Goal: Information Seeking & Learning: Learn about a topic

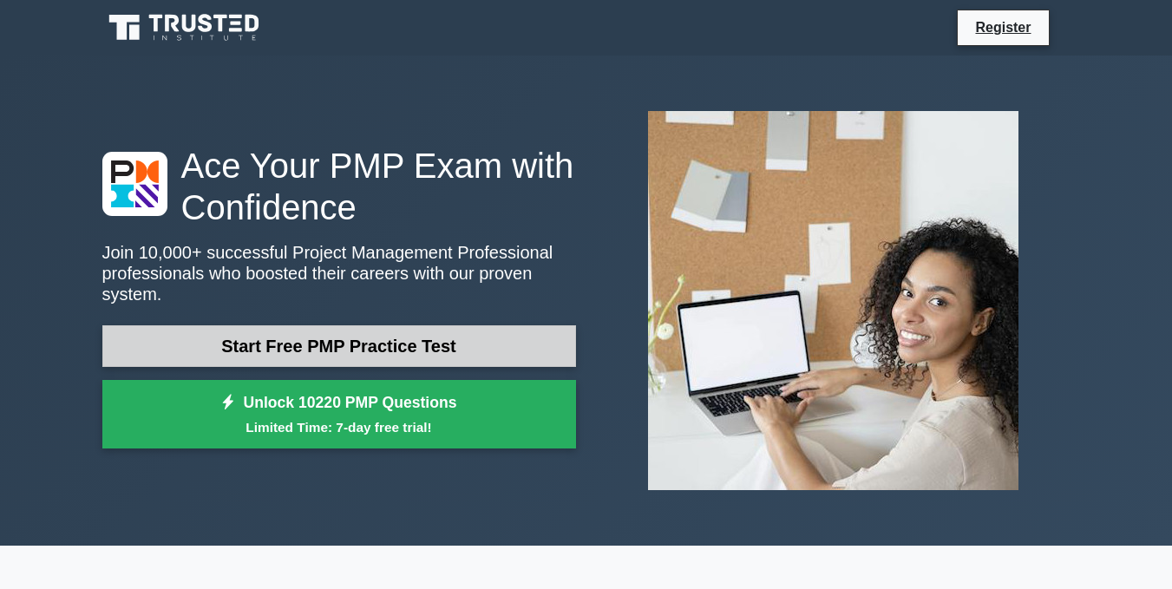
click at [453, 332] on link "Start Free PMP Practice Test" at bounding box center [339, 346] width 474 height 42
click at [423, 337] on link "Start Free PMP Practice Test" at bounding box center [339, 346] width 474 height 42
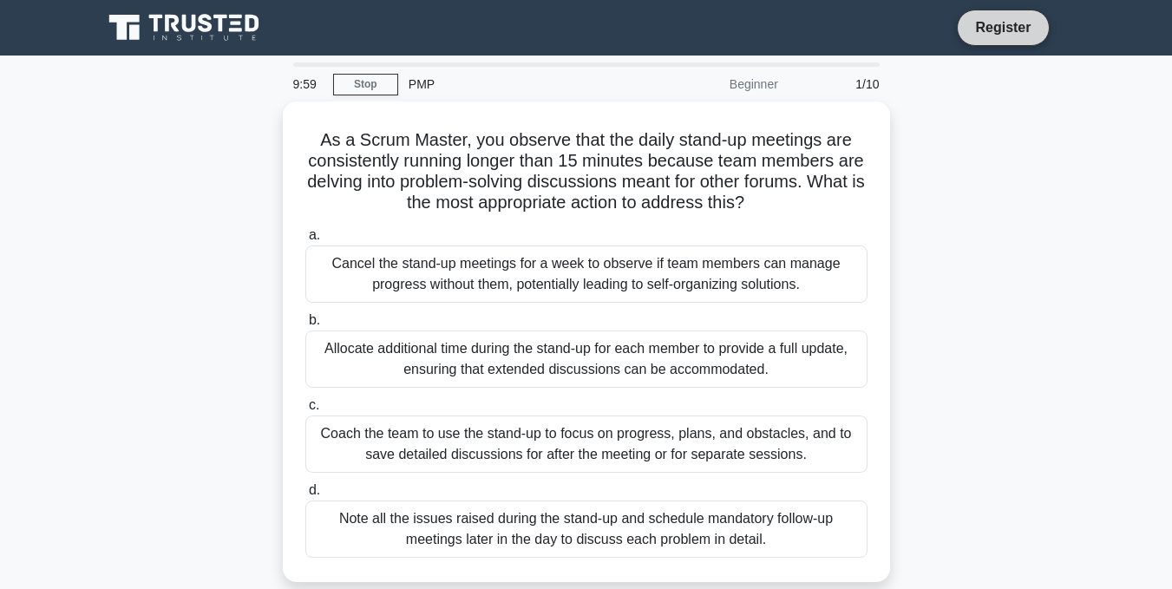
click at [1005, 30] on link "Register" at bounding box center [1003, 27] width 76 height 22
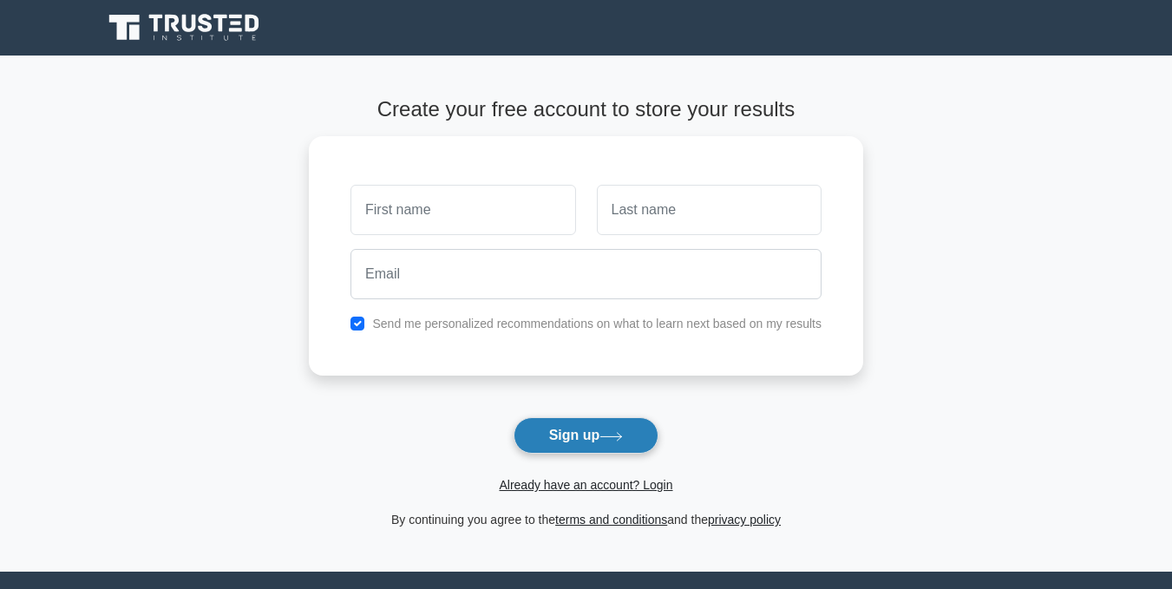
click at [633, 437] on button "Sign up" at bounding box center [587, 435] width 146 height 36
click at [620, 487] on link "Already have an account? Login" at bounding box center [586, 485] width 174 height 14
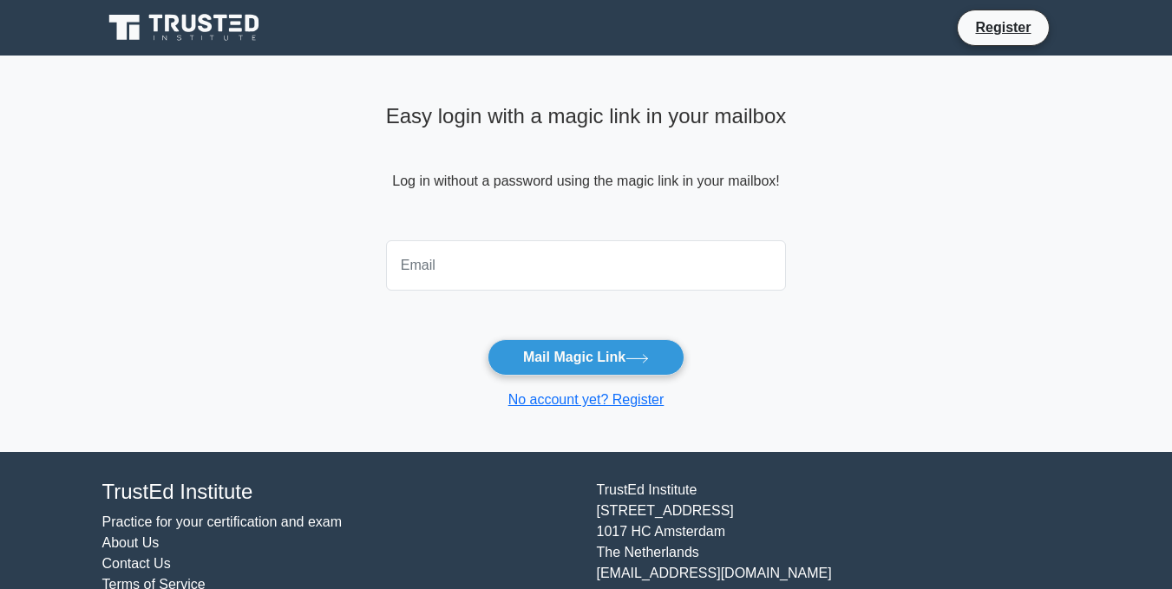
click at [663, 274] on input "email" at bounding box center [586, 265] width 401 height 50
click at [993, 32] on link "Register" at bounding box center [1003, 27] width 76 height 22
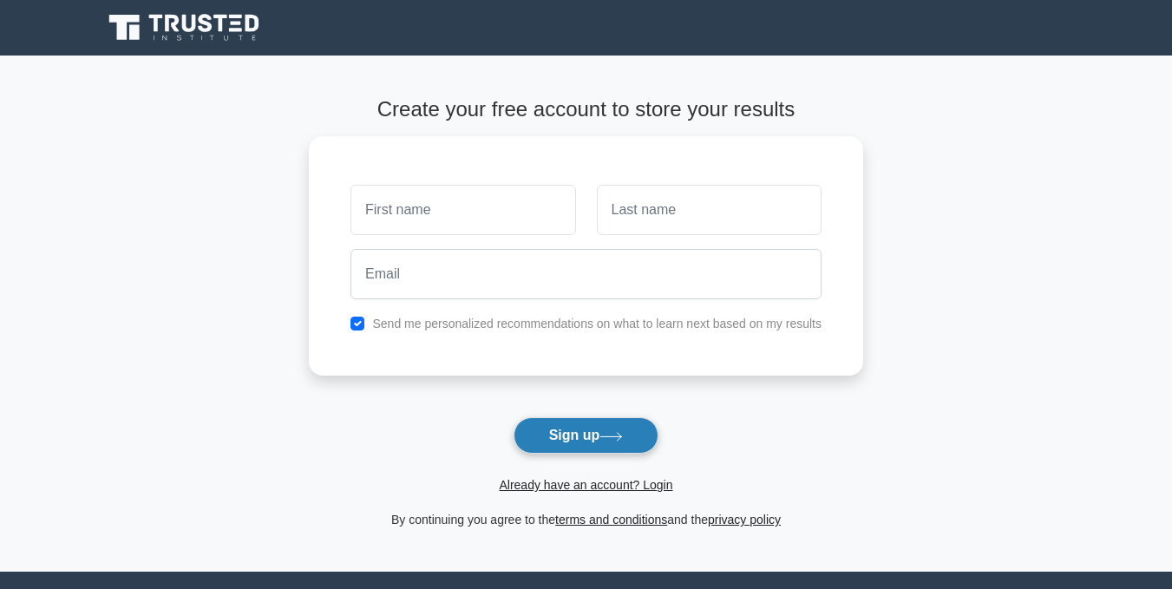
click at [633, 424] on button "Sign up" at bounding box center [587, 435] width 146 height 36
click at [659, 492] on link "Already have an account? Login" at bounding box center [586, 485] width 174 height 14
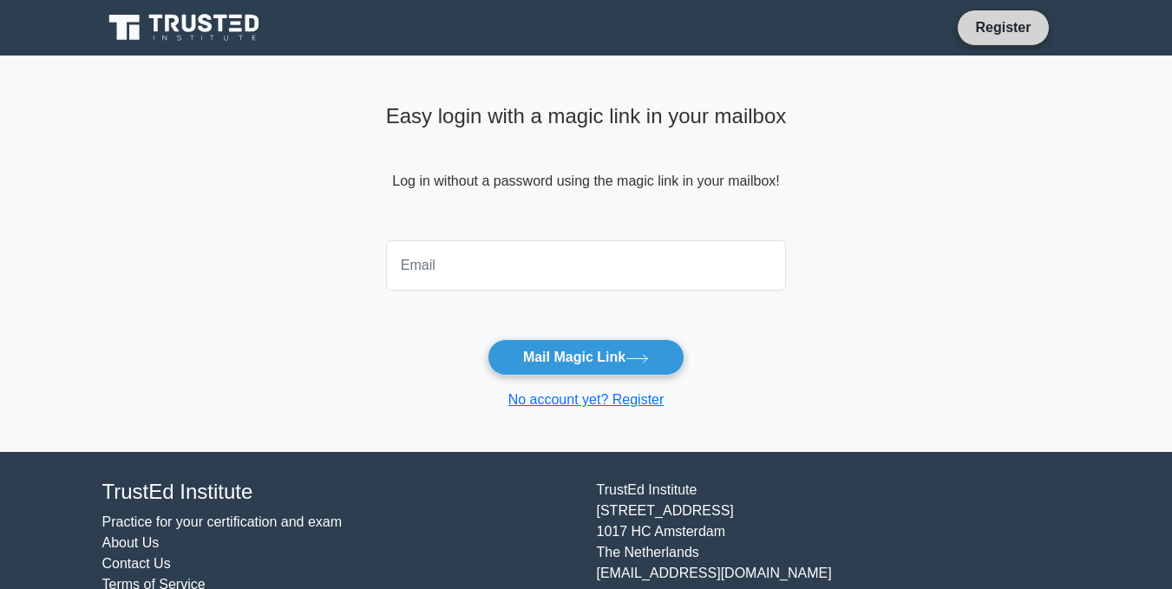
click at [1014, 29] on link "Register" at bounding box center [1003, 27] width 76 height 22
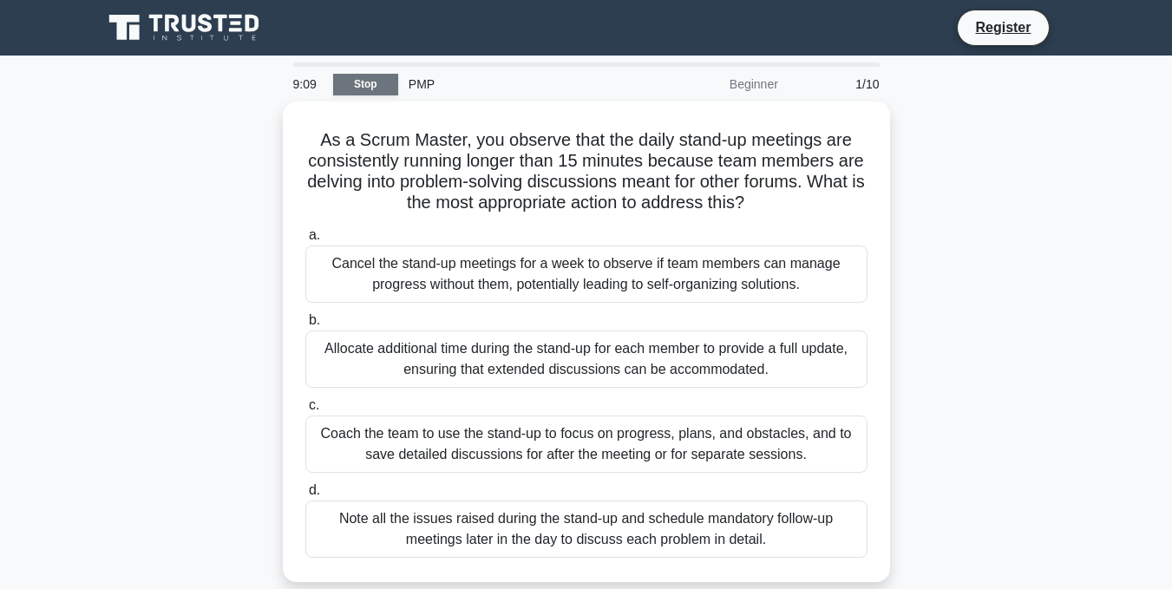
click at [370, 75] on link "Stop" at bounding box center [365, 85] width 65 height 22
click at [959, 33] on li "Register" at bounding box center [1003, 28] width 92 height 36
click at [1018, 30] on link "Register" at bounding box center [1003, 27] width 76 height 22
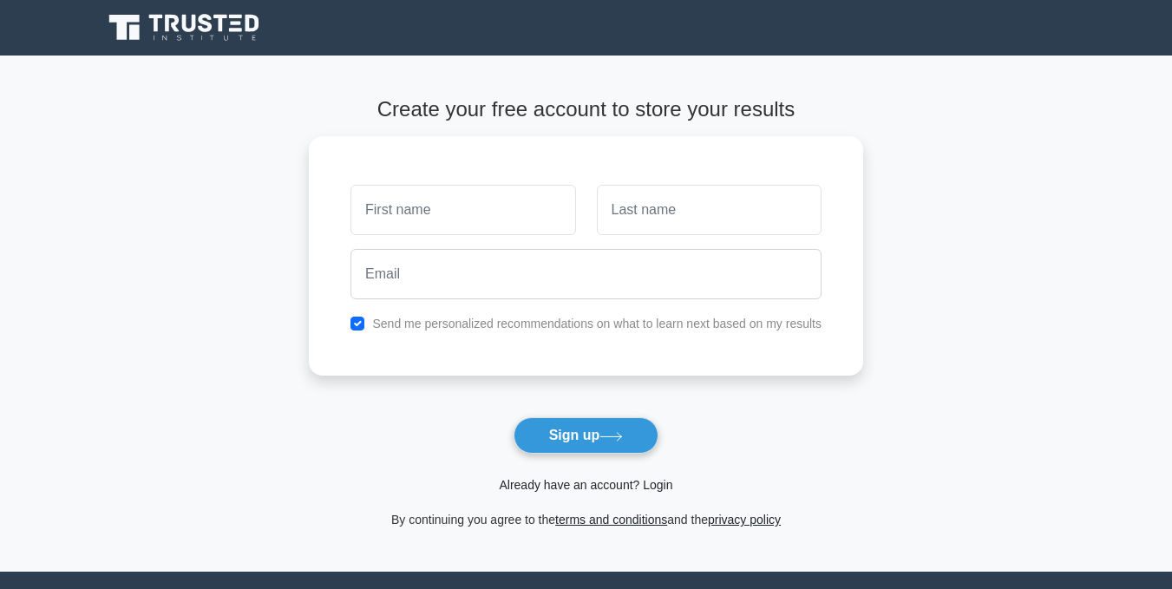
click at [635, 492] on link "Already have an account? Login" at bounding box center [586, 485] width 174 height 14
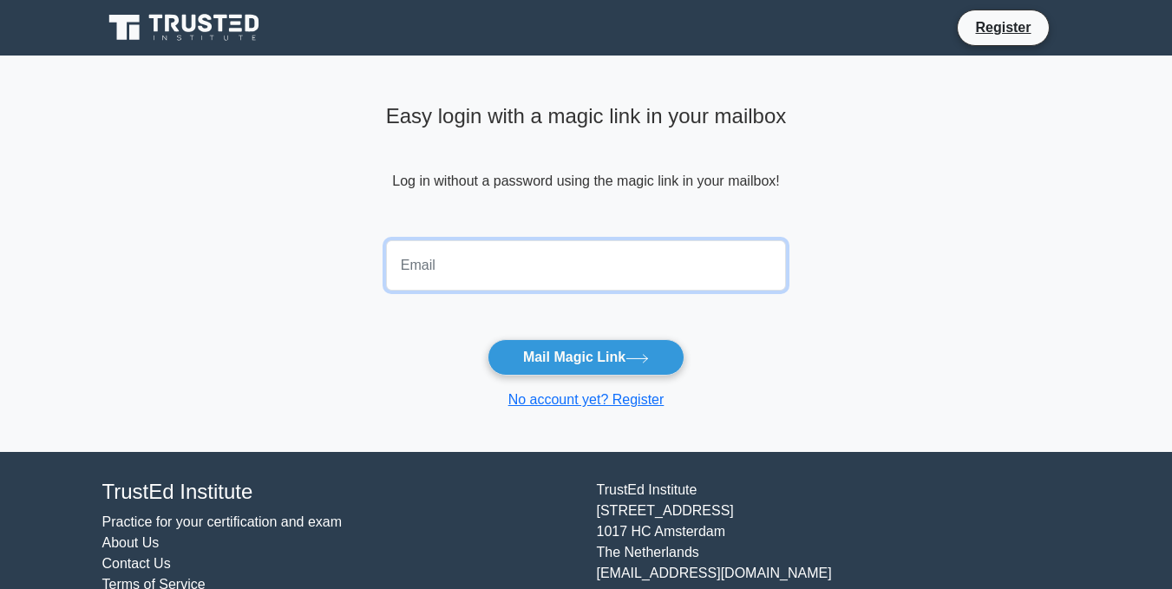
click at [594, 274] on input "email" at bounding box center [586, 265] width 401 height 50
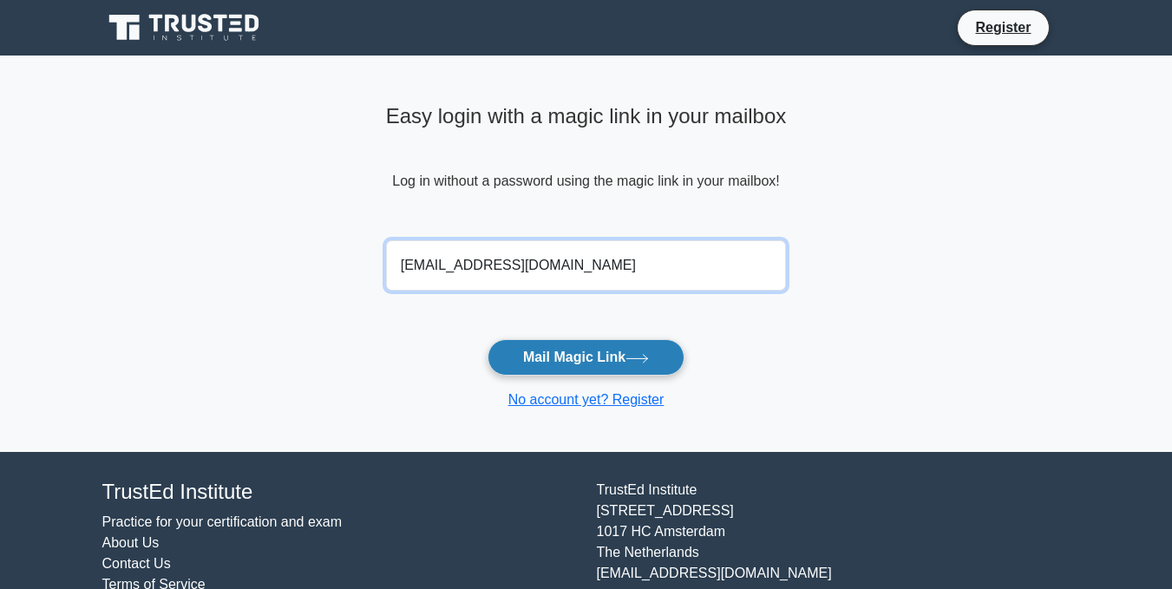
type input "stelviacarvalho012@gmail.com"
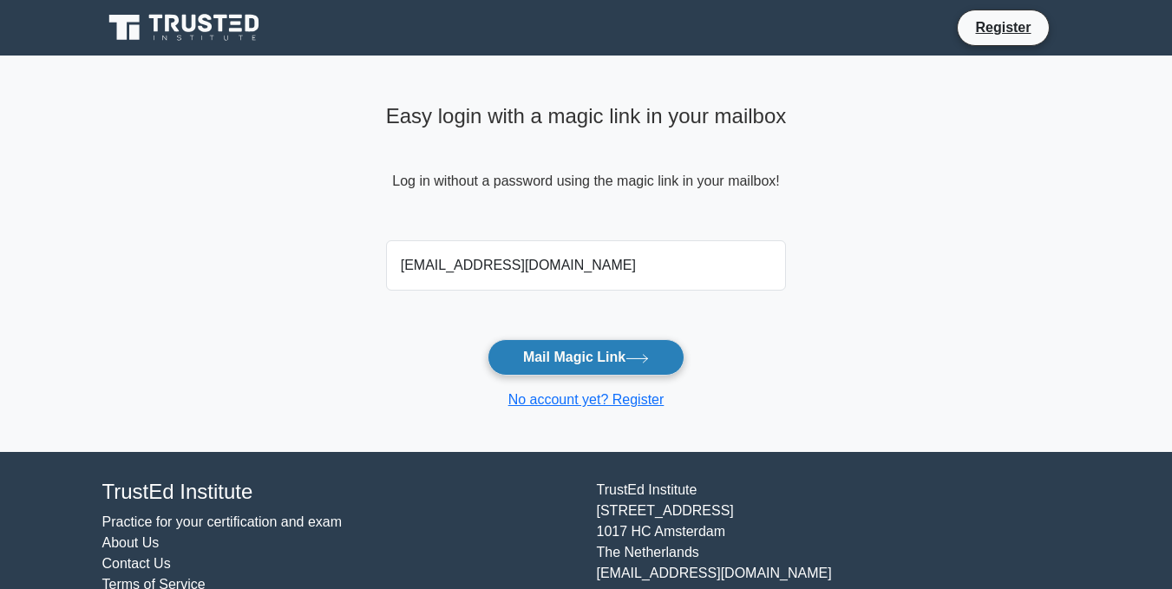
click at [532, 364] on button "Mail Magic Link" at bounding box center [586, 357] width 197 height 36
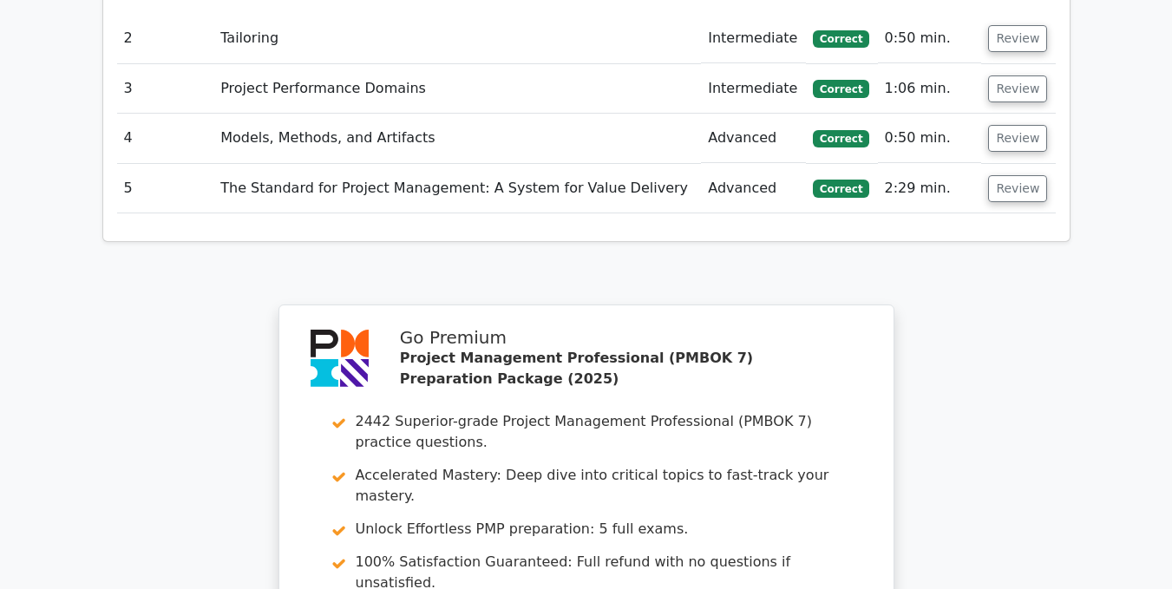
scroll to position [2455, 0]
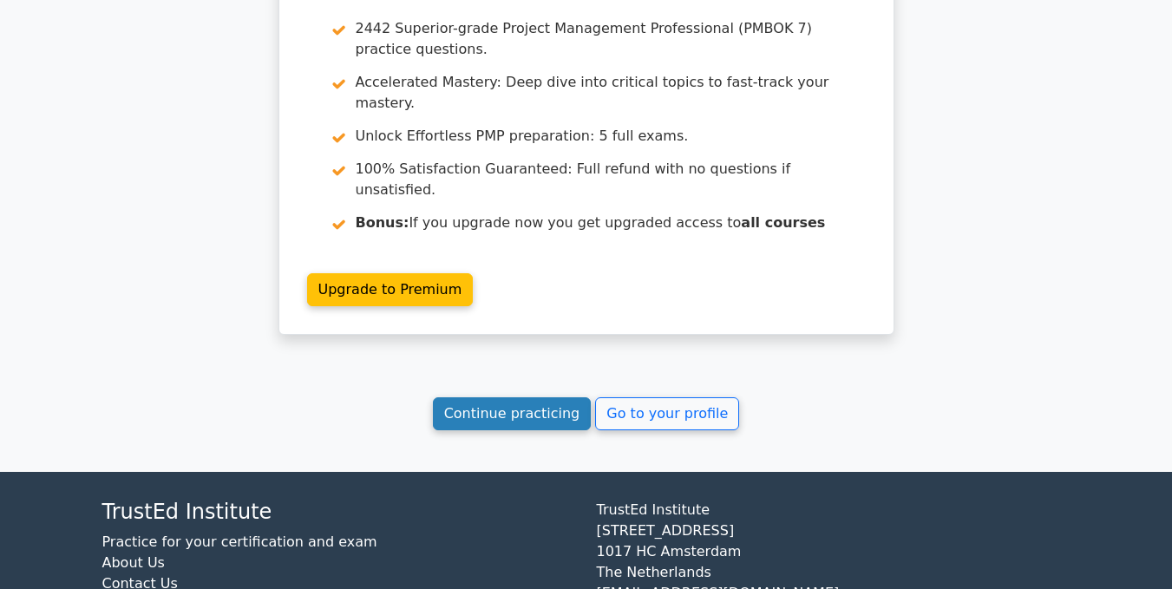
click at [550, 397] on link "Continue practicing" at bounding box center [512, 413] width 159 height 33
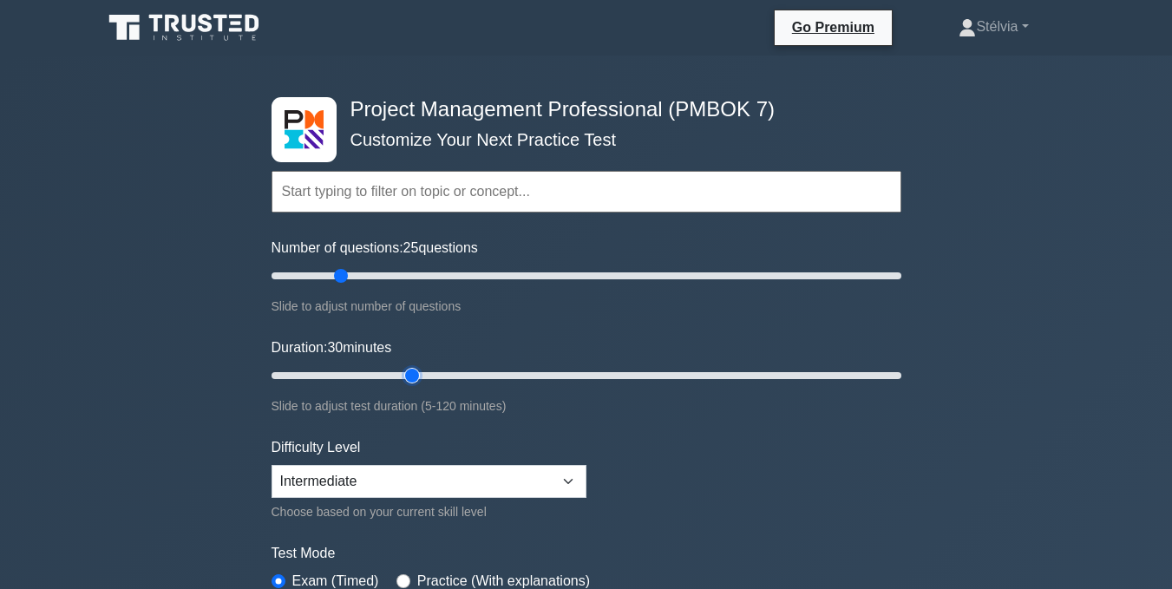
click at [422, 375] on input "Duration: 30 minutes" at bounding box center [587, 375] width 630 height 21
type input "35"
click at [433, 375] on input "Duration: 35 minutes" at bounding box center [587, 375] width 630 height 21
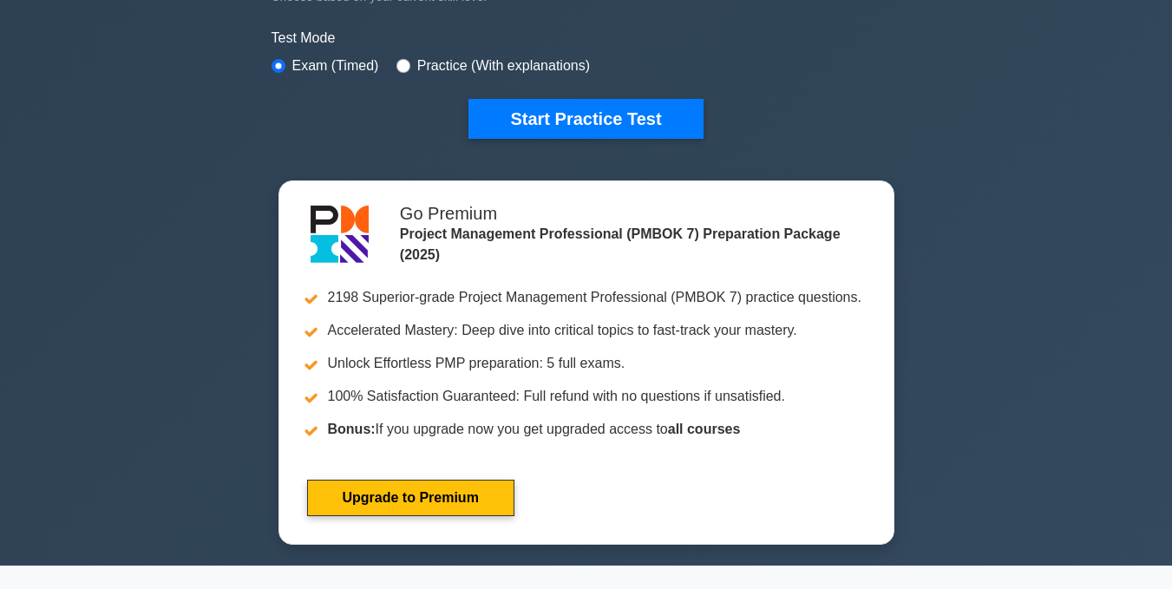
click at [417, 61] on label "Practice (With explanations)" at bounding box center [503, 66] width 173 height 21
click at [402, 64] on input "radio" at bounding box center [404, 66] width 14 height 14
radio input "true"
click at [293, 63] on label "Exam (Timed)" at bounding box center [335, 66] width 87 height 21
click at [283, 62] on input "radio" at bounding box center [279, 66] width 14 height 14
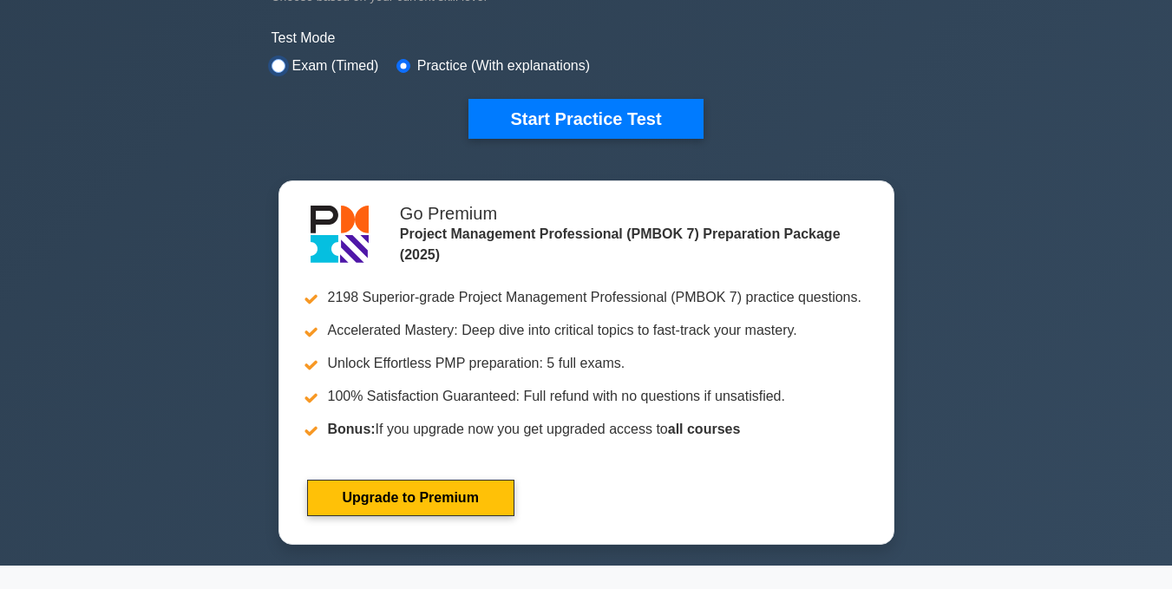
radio input "true"
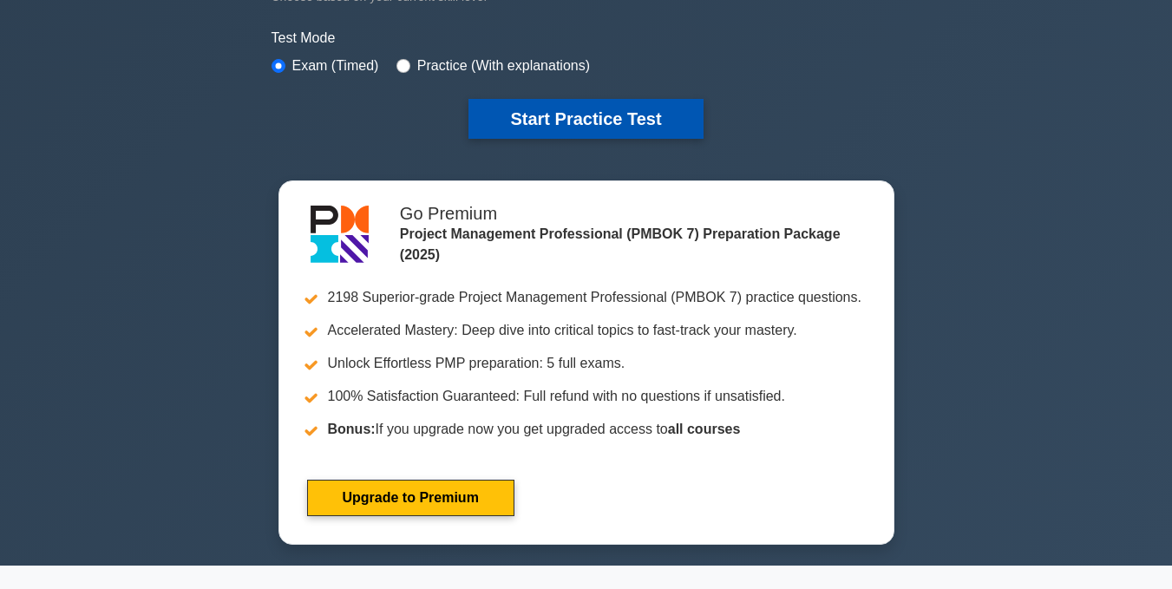
click at [683, 116] on button "Start Practice Test" at bounding box center [586, 119] width 234 height 40
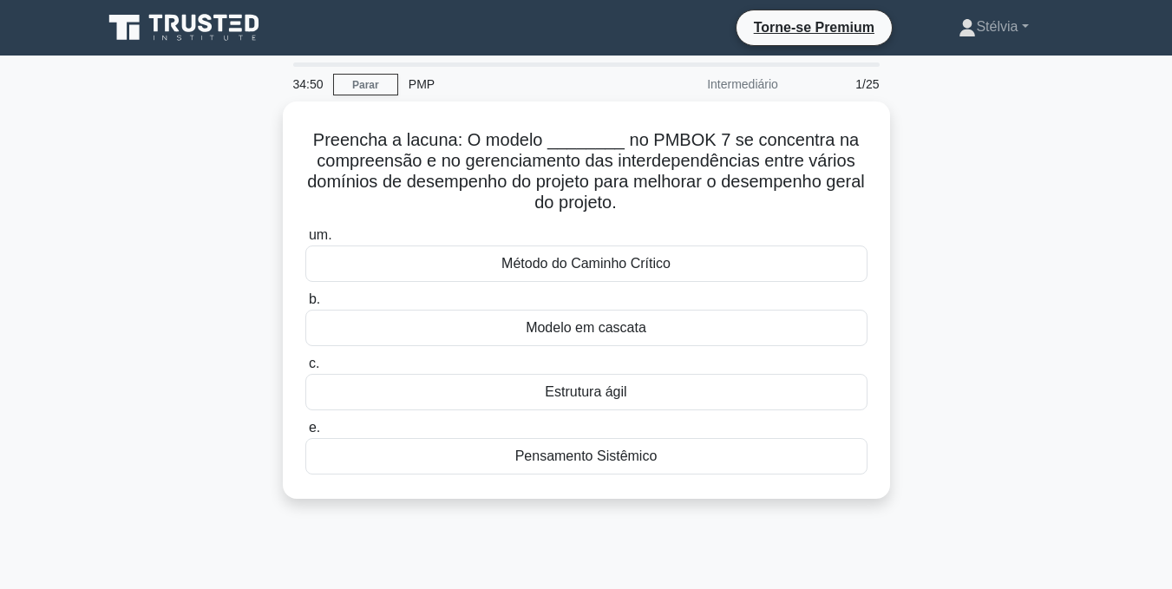
click at [984, 292] on div "Preencha a lacuna: O modelo ________ no PMBOK 7 se concentra na compreensão e n…" at bounding box center [586, 311] width 989 height 418
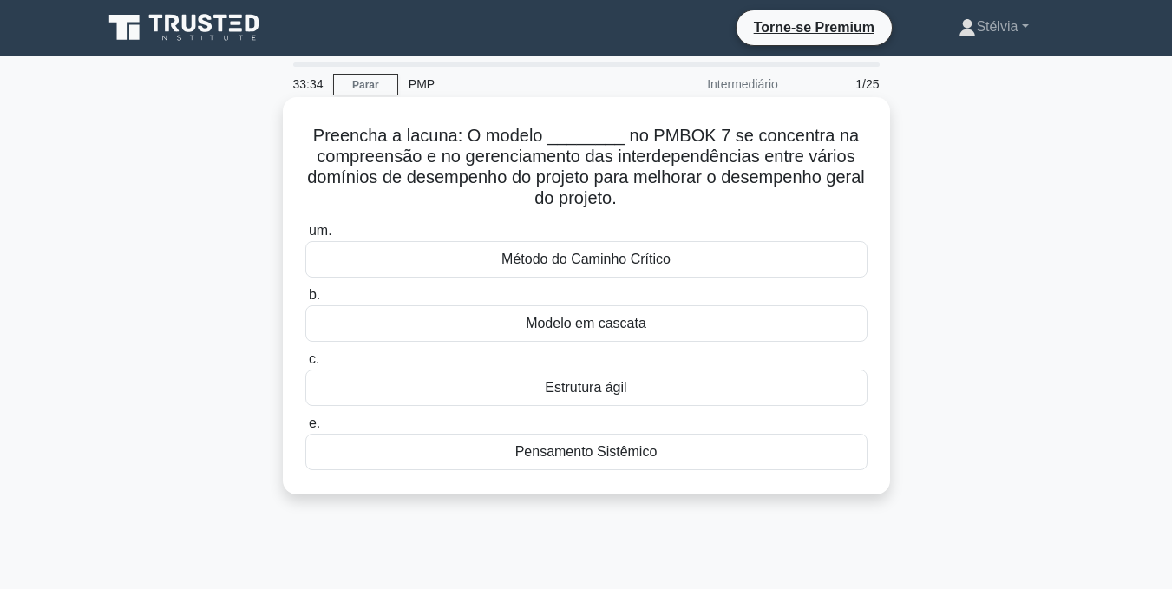
click at [696, 456] on div "Pensamento Sistêmico" at bounding box center [586, 452] width 562 height 36
click at [305, 429] on input "e. Pensamento Sistêmico" at bounding box center [305, 423] width 0 height 11
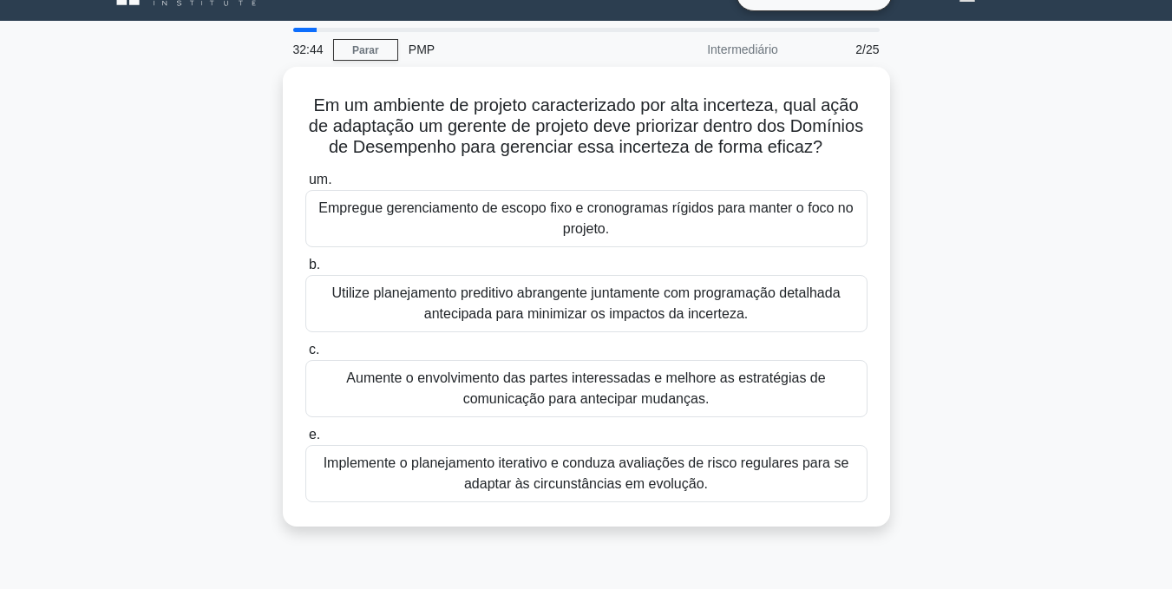
scroll to position [69, 0]
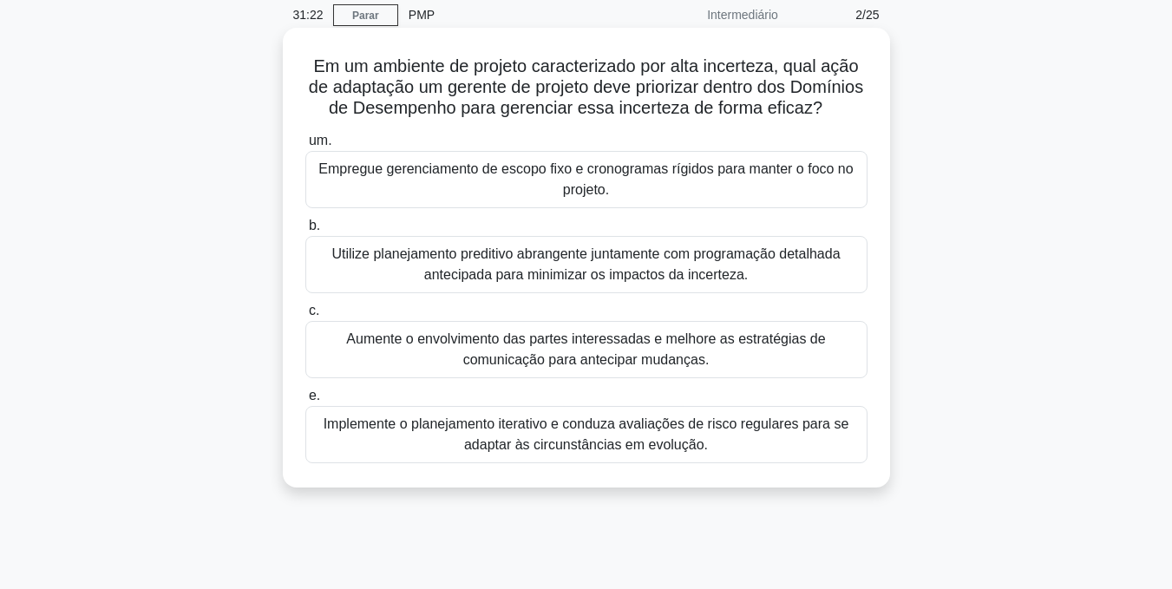
click at [786, 281] on font "Utilize planejamento preditivo abrangente juntamente com programação detalhada …" at bounding box center [585, 264] width 508 height 36
click at [305, 232] on input "b. Utilize planejamento preditivo abrangente juntamente com programação detalha…" at bounding box center [305, 225] width 0 height 11
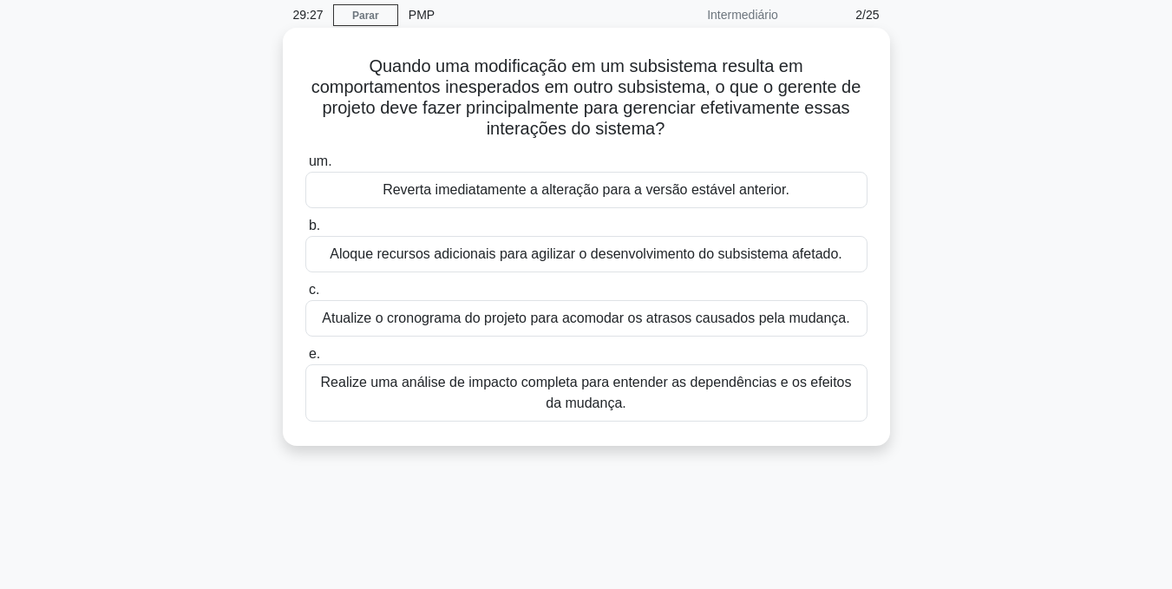
click at [652, 404] on font "Realize uma análise de impacto completa para entender as dependências e os efei…" at bounding box center [586, 393] width 547 height 42
click at [305, 360] on input "e. Realize uma análise de impacto completa para entender as dependências e os e…" at bounding box center [305, 354] width 0 height 11
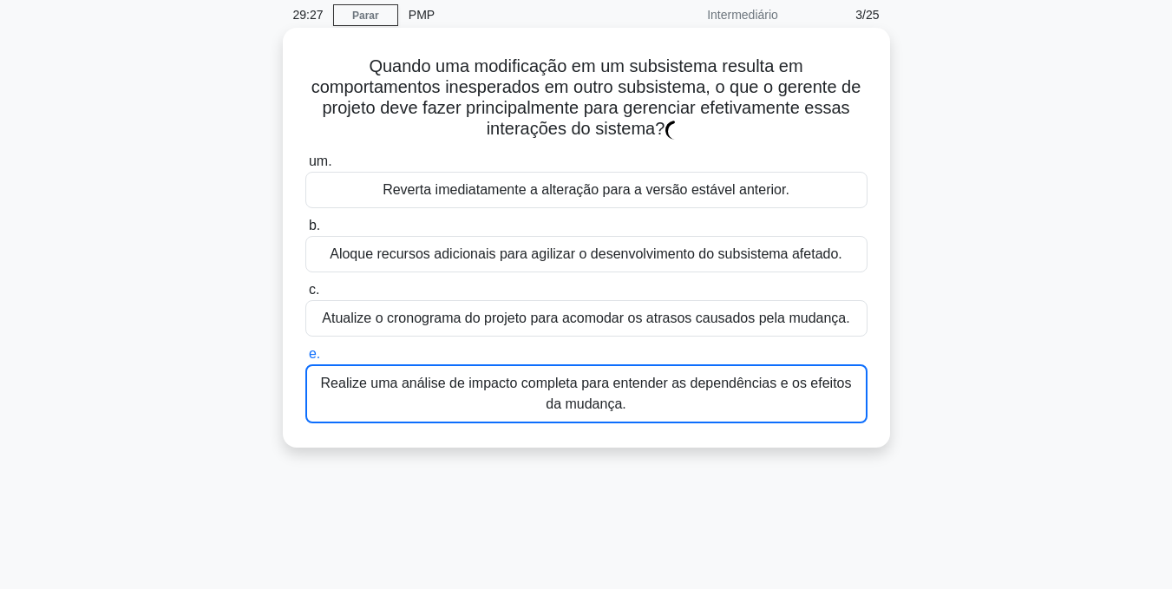
scroll to position [0, 0]
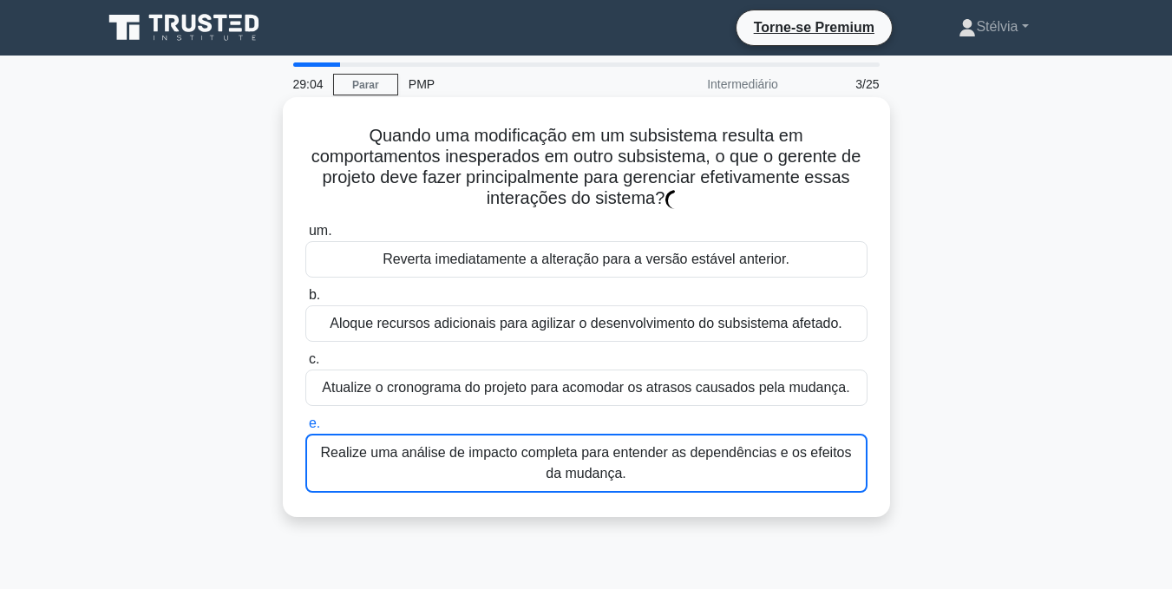
click at [593, 470] on font "Realize uma análise de impacto completa para entender as dependências e os efei…" at bounding box center [586, 463] width 531 height 36
click at [305, 429] on input "e. Realize uma análise de impacto completa para entender as dependências e os e…" at bounding box center [305, 423] width 0 height 11
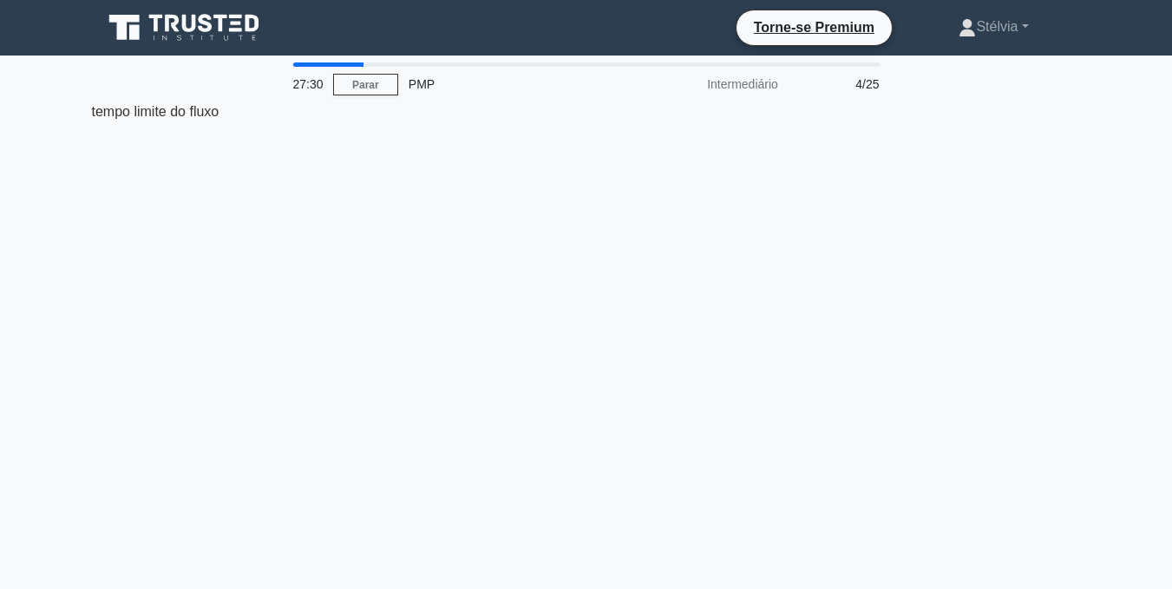
click at [515, 23] on div "Torne-se Premium Stélvia Perfil Configurações Perfil Configurações Torne-se Pre…" at bounding box center [677, 28] width 788 height 36
click at [167, 107] on font "tempo limite do fluxo" at bounding box center [156, 111] width 128 height 15
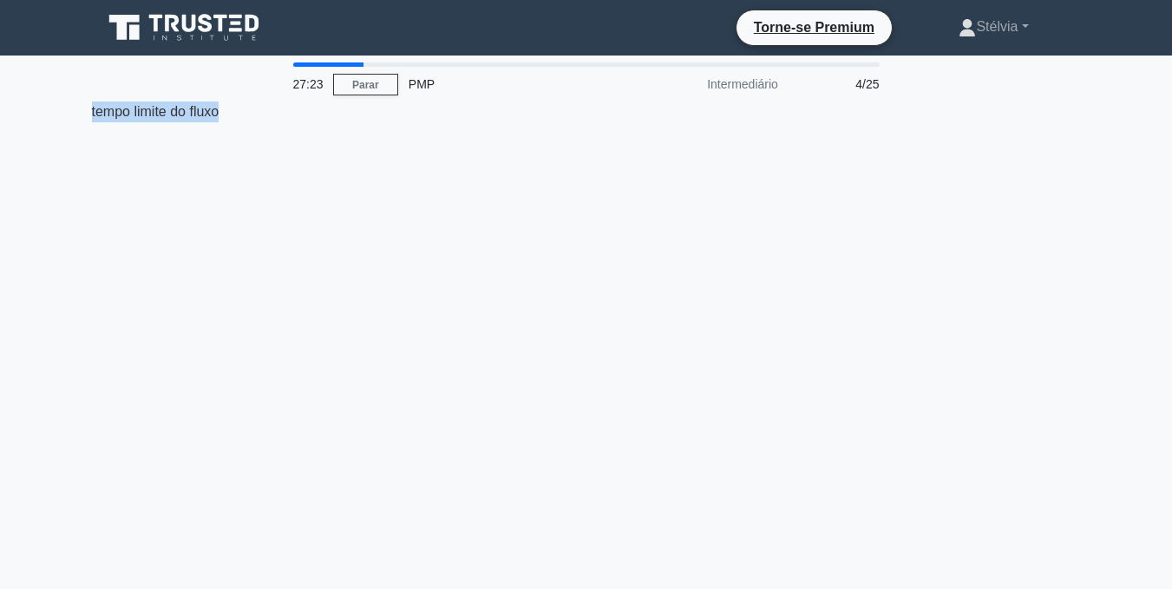
click at [167, 107] on font "tempo limite do fluxo" at bounding box center [156, 111] width 128 height 15
click at [639, 133] on div "25:58 Parar PMP Intermediário 4/25 tempo limite do fluxo" at bounding box center [586, 496] width 989 height 868
click at [615, 127] on div "25:57 Parar PMP Intermediário 4/25 tempo limite do fluxo" at bounding box center [586, 496] width 989 height 868
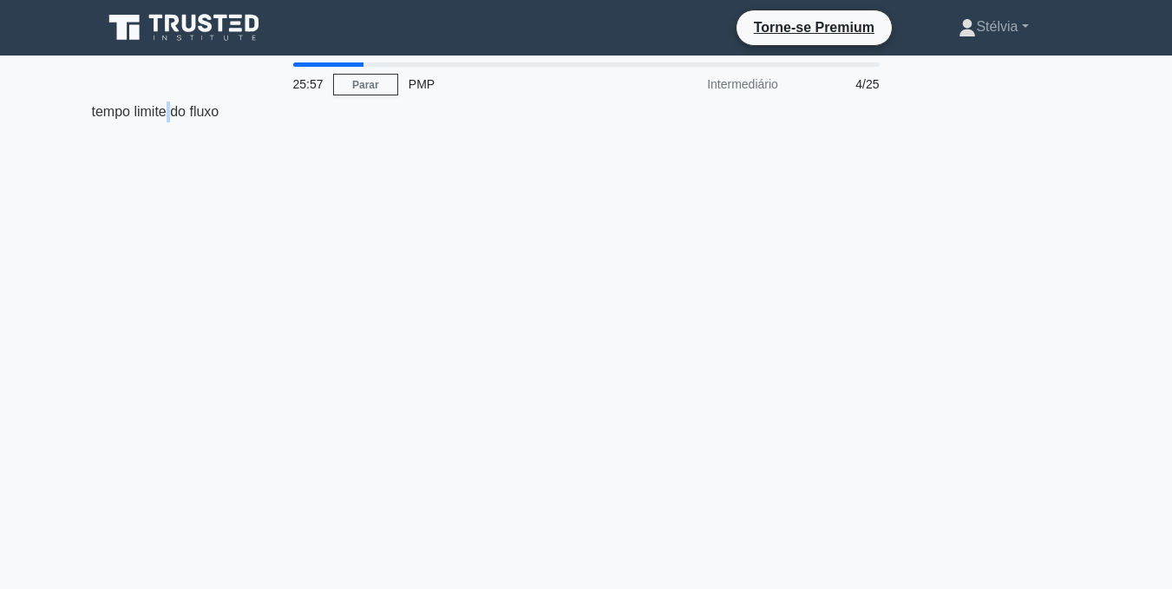
click at [615, 127] on div "25:57 Parar PMP Intermediário 4/25 tempo limite do fluxo" at bounding box center [586, 496] width 989 height 868
click at [615, 127] on div "25:56 Parar PMP Intermediário 4/25 tempo limite do fluxo" at bounding box center [586, 496] width 989 height 868
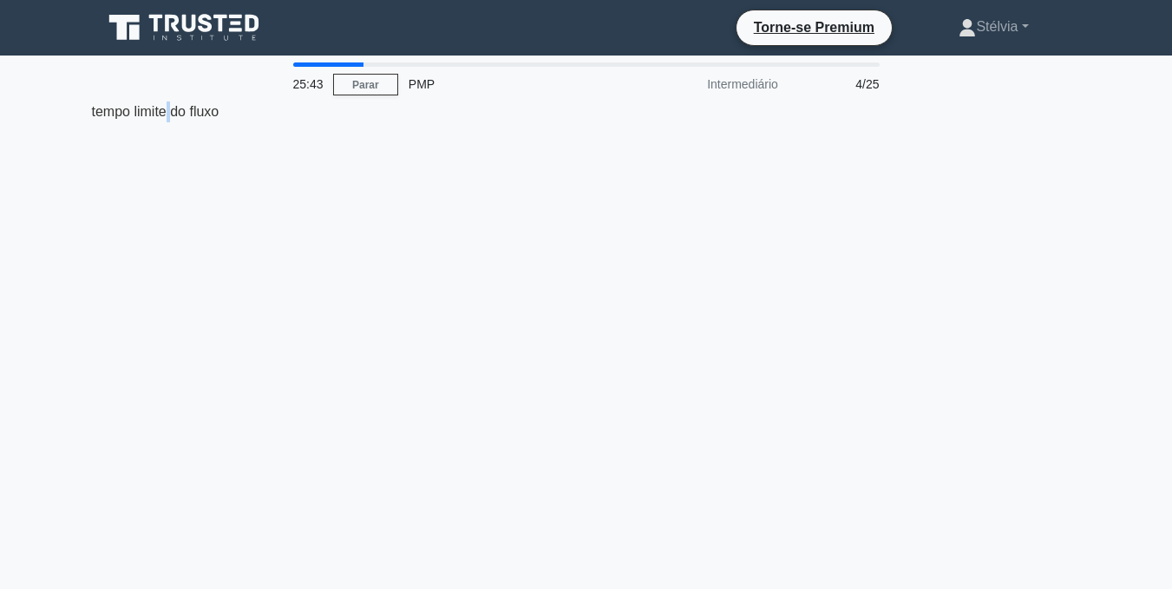
click at [610, 117] on div "tempo limite do fluxo" at bounding box center [586, 112] width 989 height 21
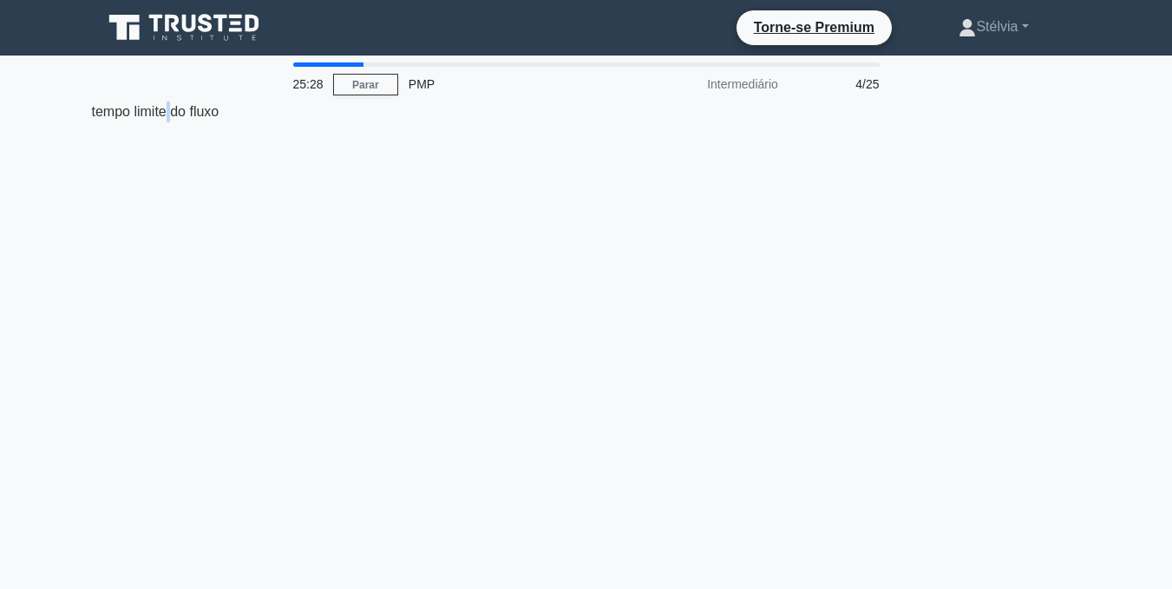
click at [634, 130] on div "25:28 Parar PMP Intermediário 4/25 tempo limite do fluxo" at bounding box center [586, 496] width 989 height 868
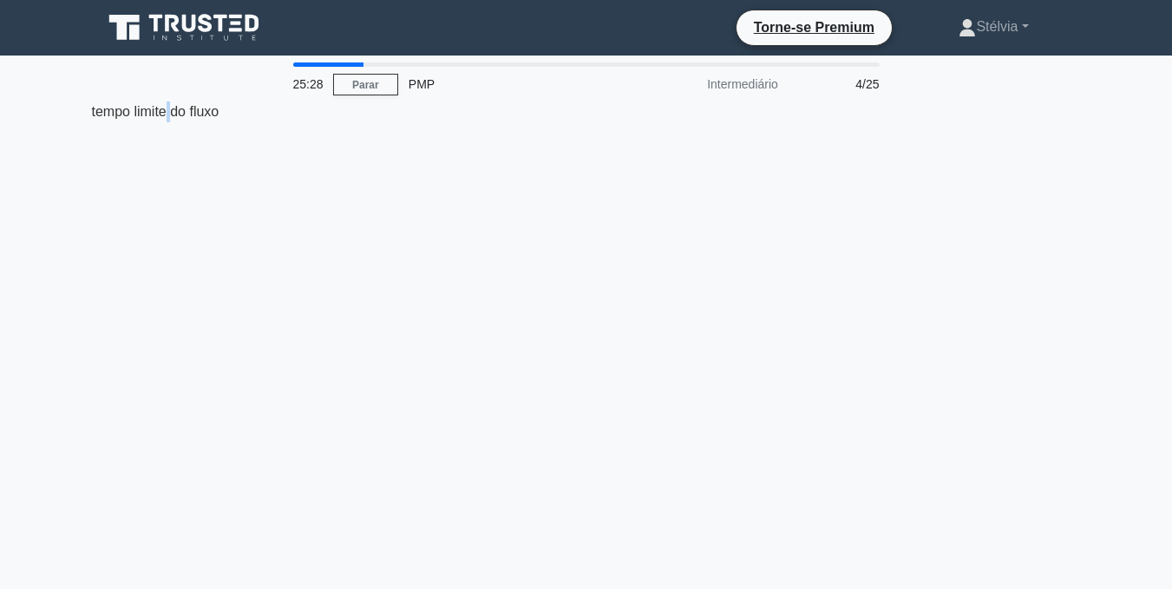
click at [635, 115] on div "tempo limite do fluxo" at bounding box center [586, 112] width 989 height 21
click at [634, 118] on div "tempo limite do fluxo" at bounding box center [586, 112] width 989 height 21
